Goal: Transaction & Acquisition: Book appointment/travel/reservation

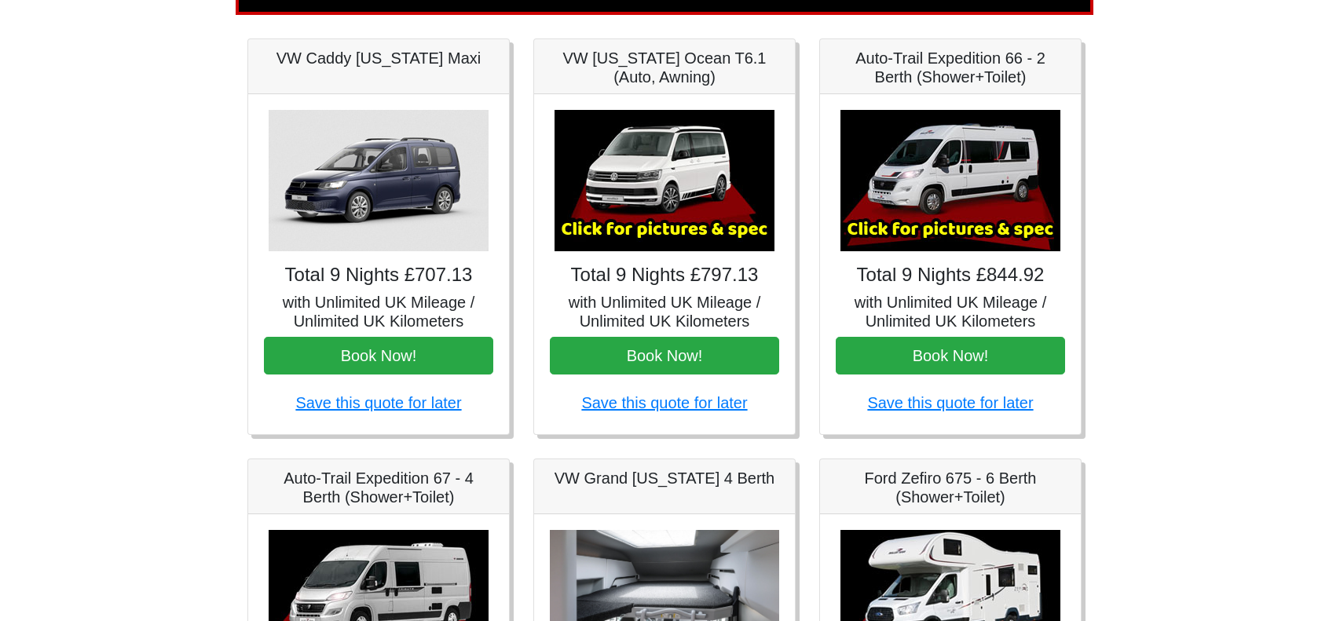
scroll to position [236, 0]
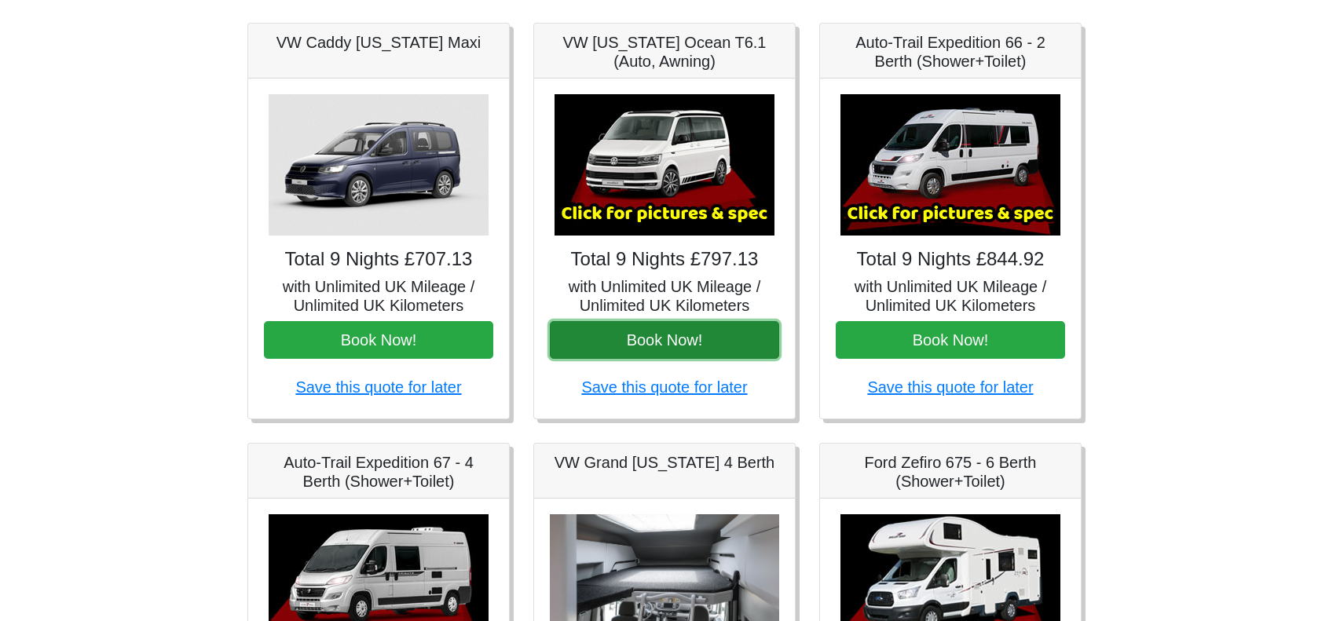
click at [681, 345] on button "Book Now!" at bounding box center [664, 340] width 229 height 38
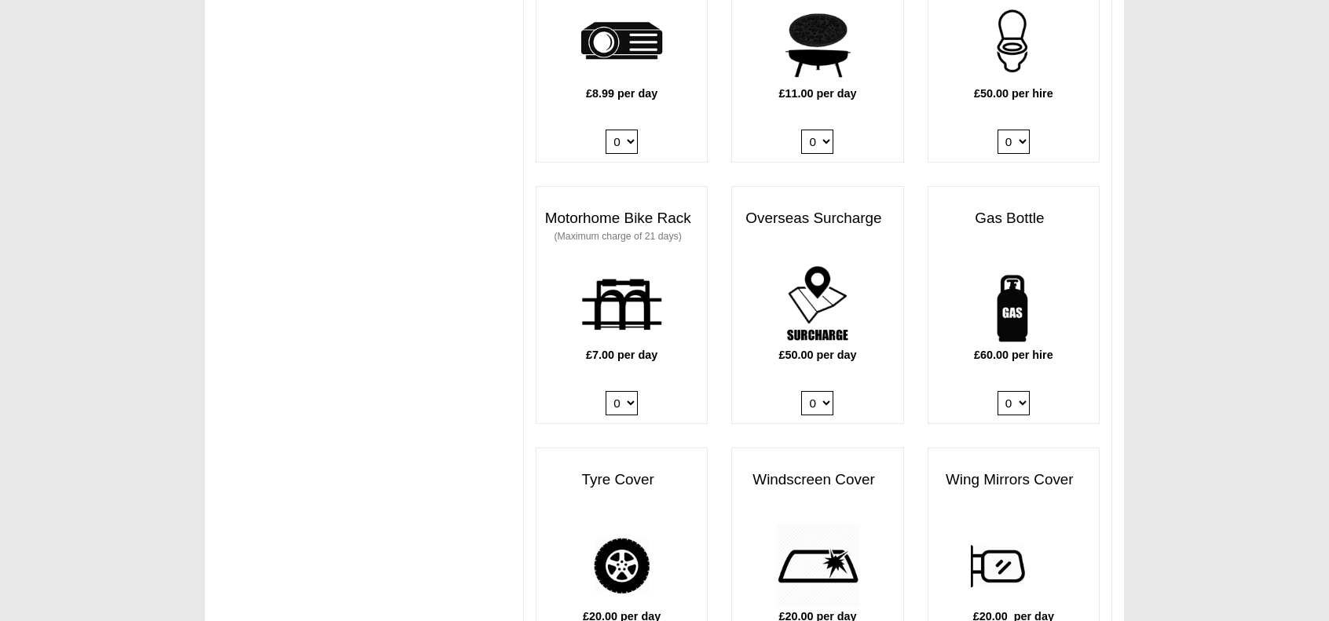
scroll to position [1099, 0]
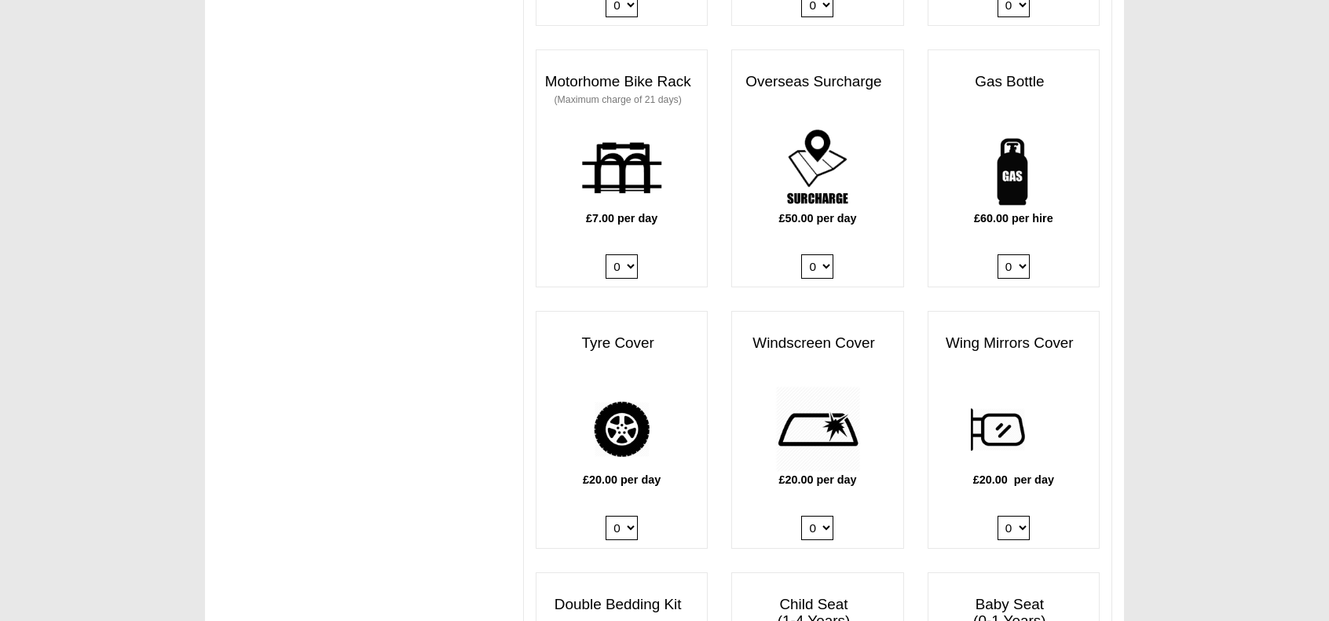
click at [1024, 254] on select "0 1" at bounding box center [1013, 266] width 32 height 24
select select "Gas Bottle x QTY 1 @ 60.00 GBP per hire."
click at [997, 254] on select "0 1" at bounding box center [1013, 266] width 32 height 24
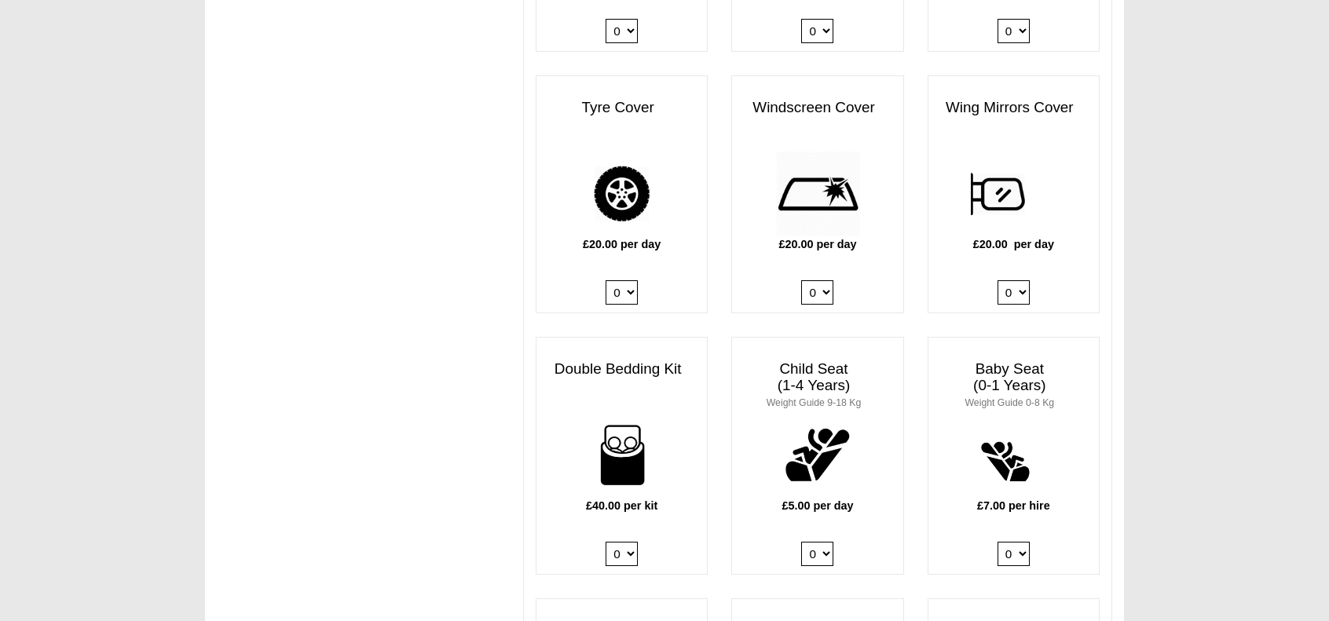
scroll to position [1571, 0]
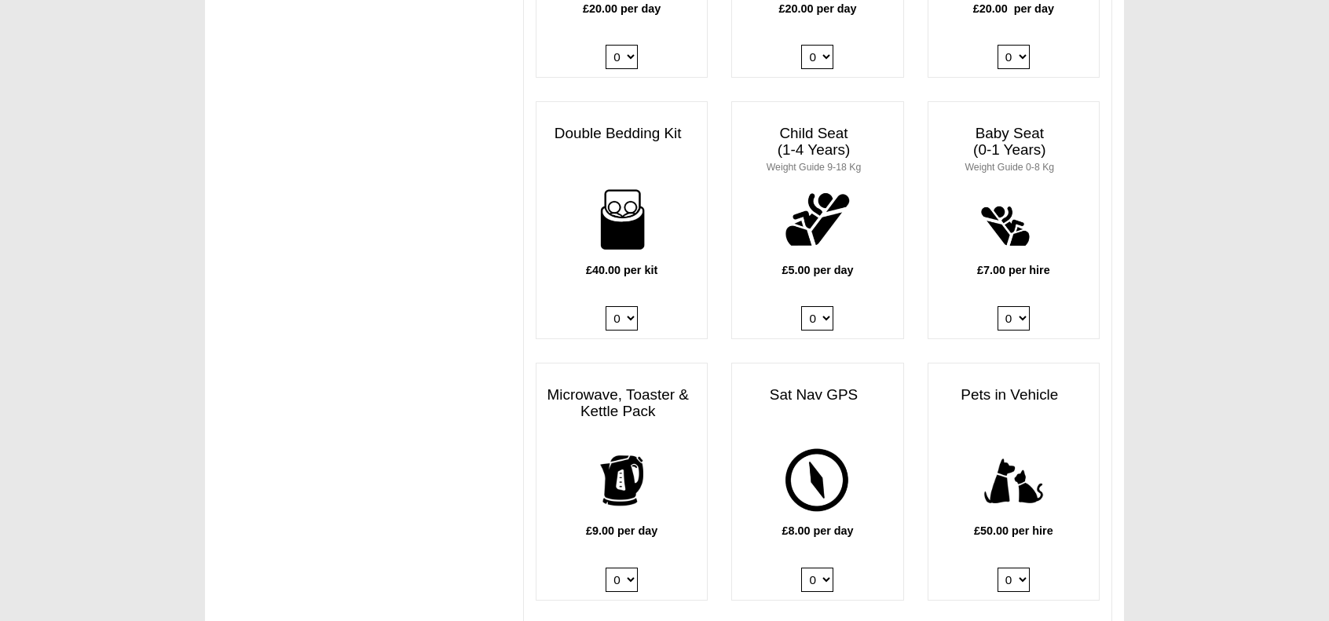
click at [624, 306] on select "0 1 2 3 4" at bounding box center [621, 318] width 32 height 24
select select "Double Bedding Kit x QTY 2 @ 40.00 GBP per kit."
click at [605, 306] on select "0 1 2 3 4" at bounding box center [621, 318] width 32 height 24
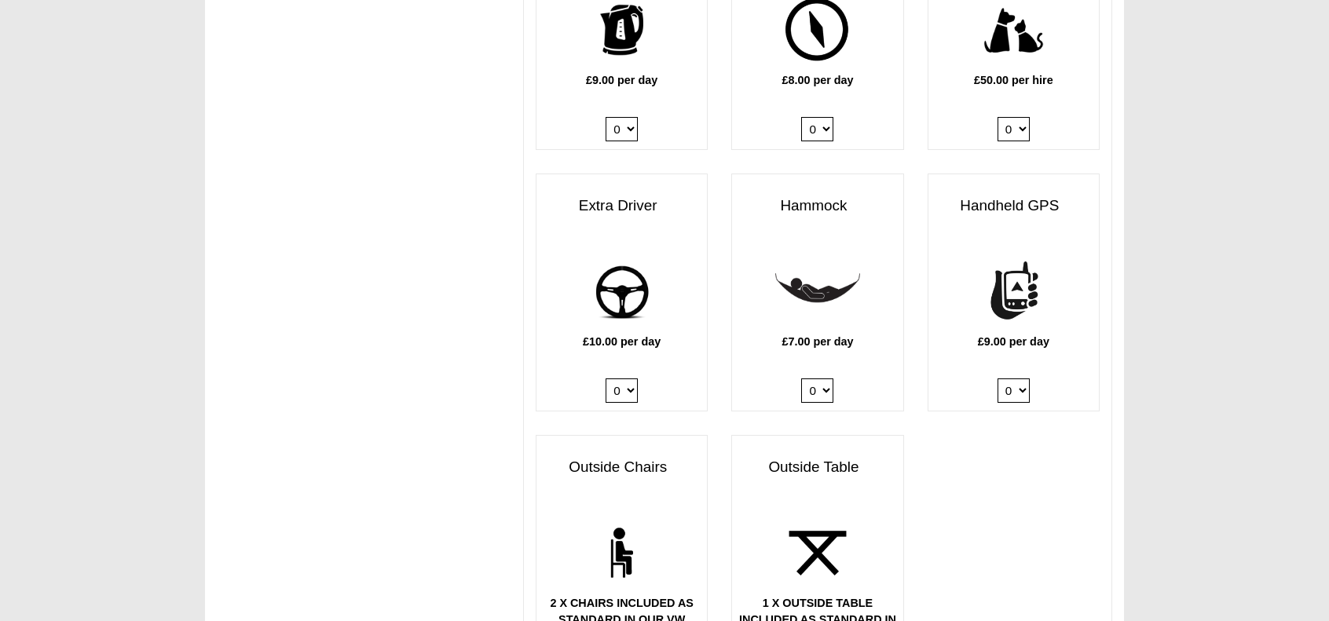
scroll to position [2199, 0]
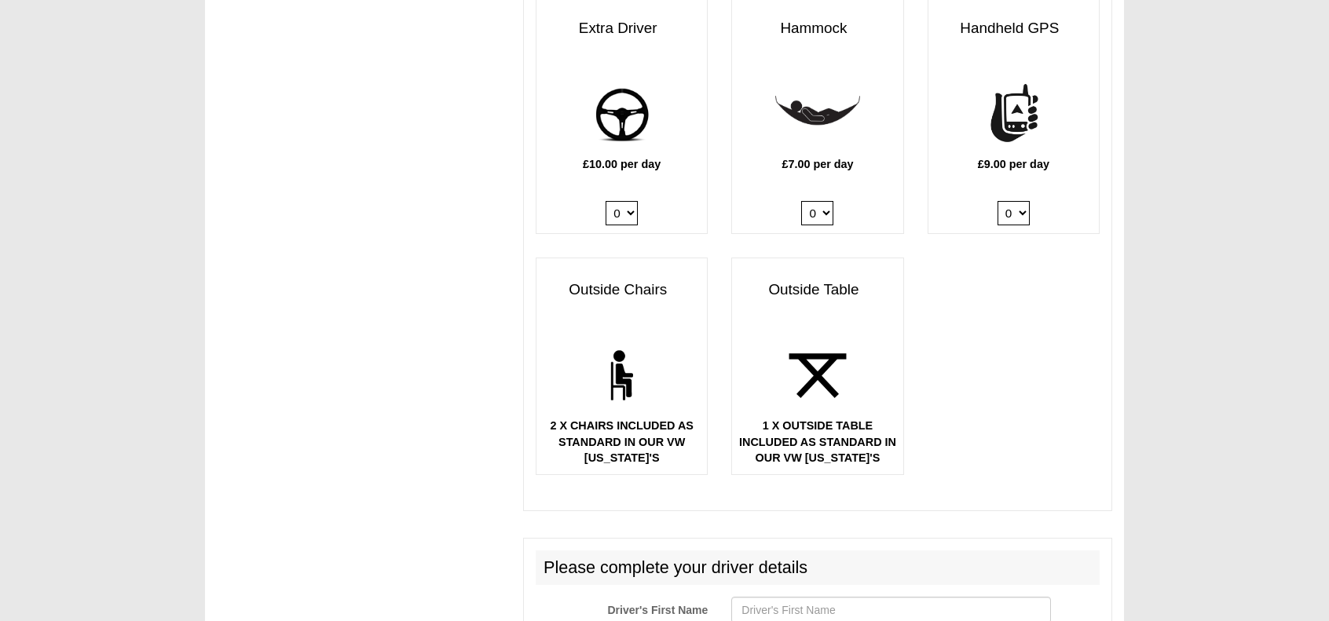
click at [638, 188] on div "£10.00 per day 0 1" at bounding box center [621, 152] width 170 height 162
click at [632, 201] on select "0 1" at bounding box center [621, 213] width 32 height 24
select select "Extra Driver x QTY 1 @ 10.00 GBP per day."
click at [605, 201] on select "0 1" at bounding box center [621, 213] width 32 height 24
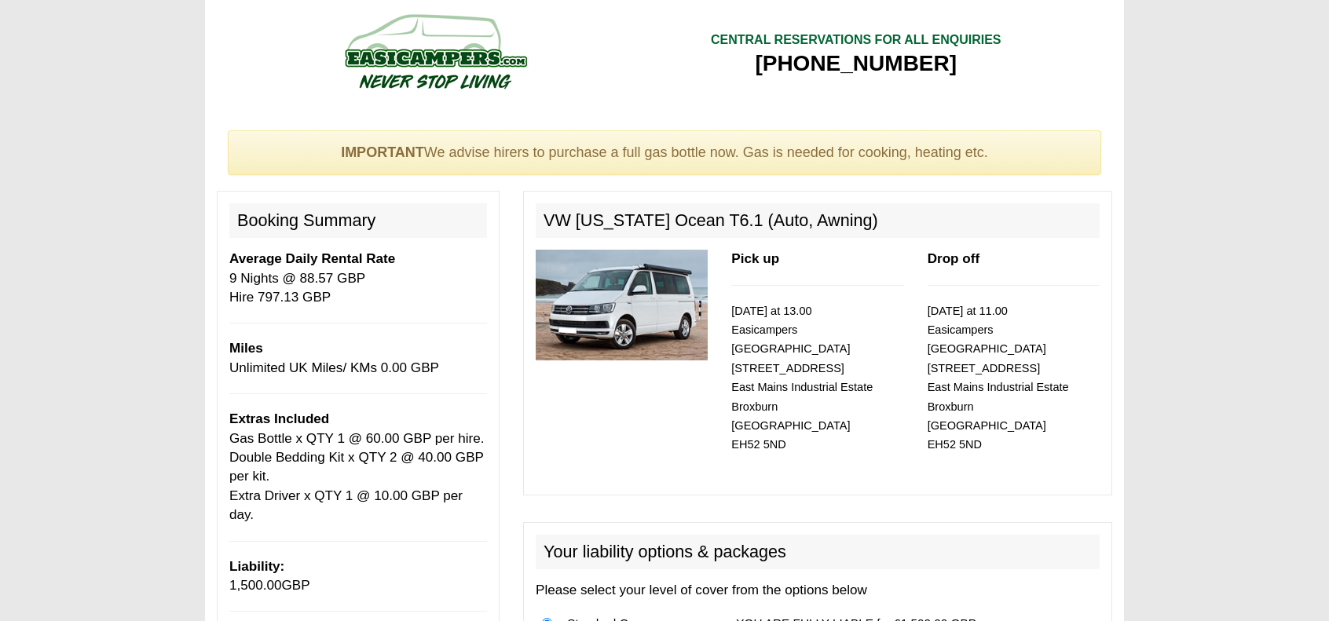
scroll to position [0, 0]
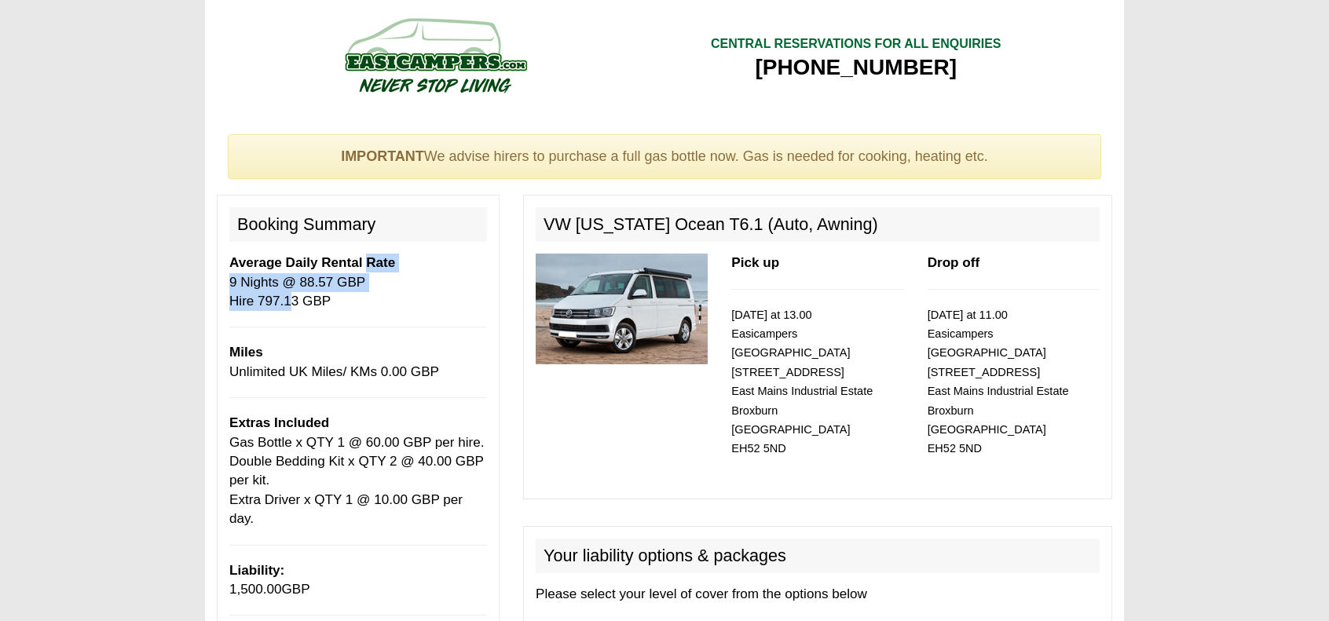
drag, startPoint x: 379, startPoint y: 258, endPoint x: 284, endPoint y: 299, distance: 103.0
click at [284, 301] on p "Average Daily Rental Rate 9 Nights @ 88.57 GBP Hire 797.13 GBP" at bounding box center [358, 282] width 258 height 57
click at [288, 294] on p "Average Daily Rental Rate 9 Nights @ 88.57 GBP Hire 797.13 GBP" at bounding box center [358, 282] width 258 height 57
drag, startPoint x: 232, startPoint y: 260, endPoint x: 338, endPoint y: 307, distance: 115.3
click at [339, 311] on div "Booking Summary Average Daily Rental Rate 9 Nights @ 88.57 GBP Hire 797.13 GBP …" at bounding box center [358, 443] width 283 height 496
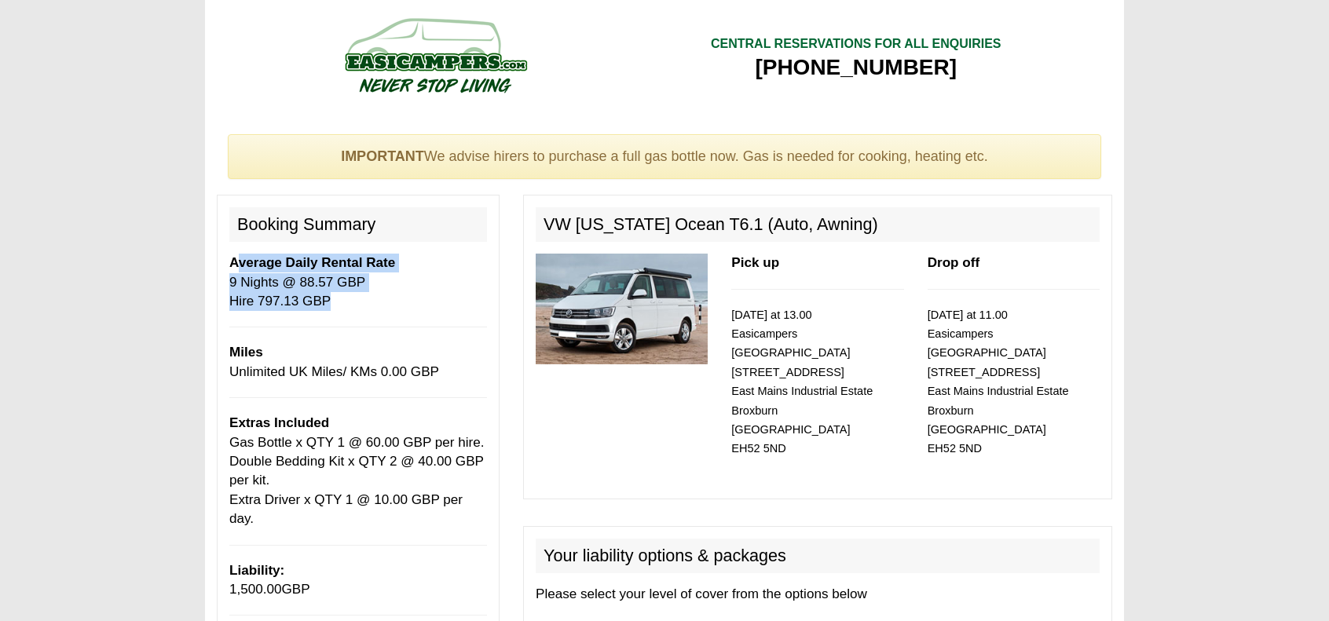
click at [336, 304] on p "Average Daily Rental Rate 9 Nights @ 88.57 GBP Hire 797.13 GBP" at bounding box center [358, 282] width 258 height 57
drag, startPoint x: 333, startPoint y: 309, endPoint x: 217, endPoint y: 262, distance: 125.4
click at [217, 262] on div "Booking Summary Average Daily Rental Rate 9 Nights @ 88.57 GBP Hire 797.13 GBP …" at bounding box center [358, 443] width 283 height 496
click at [267, 268] on b "Average Daily Rental Rate" at bounding box center [312, 262] width 166 height 15
